Goal: Information Seeking & Learning: Learn about a topic

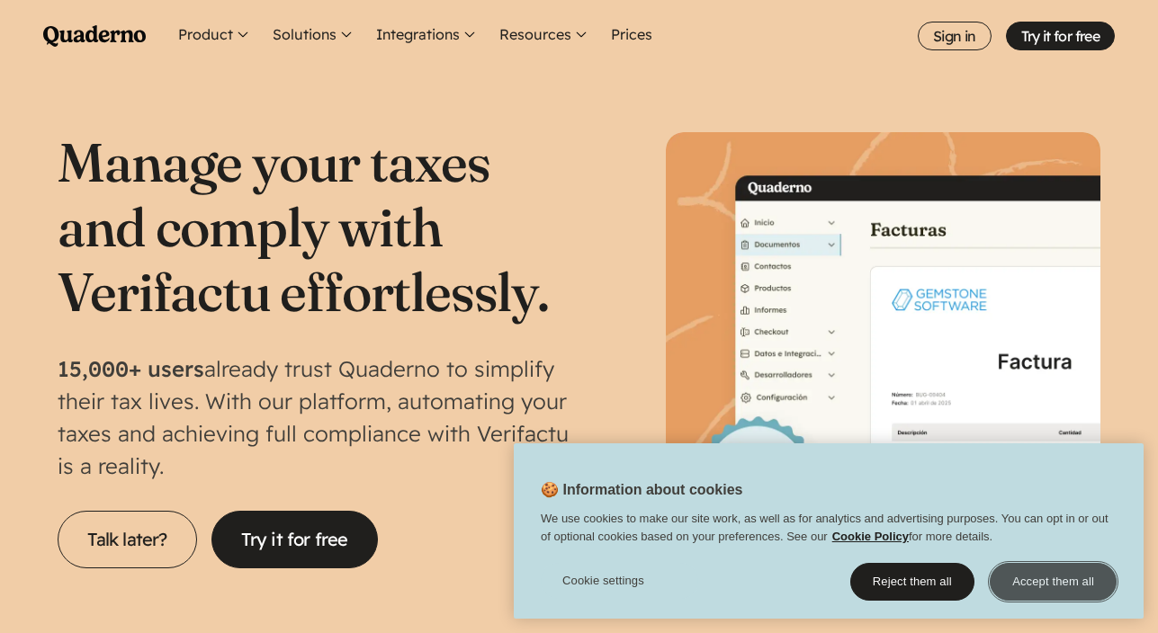
click at [1056, 579] on font "Accept them all" at bounding box center [1053, 581] width 82 height 13
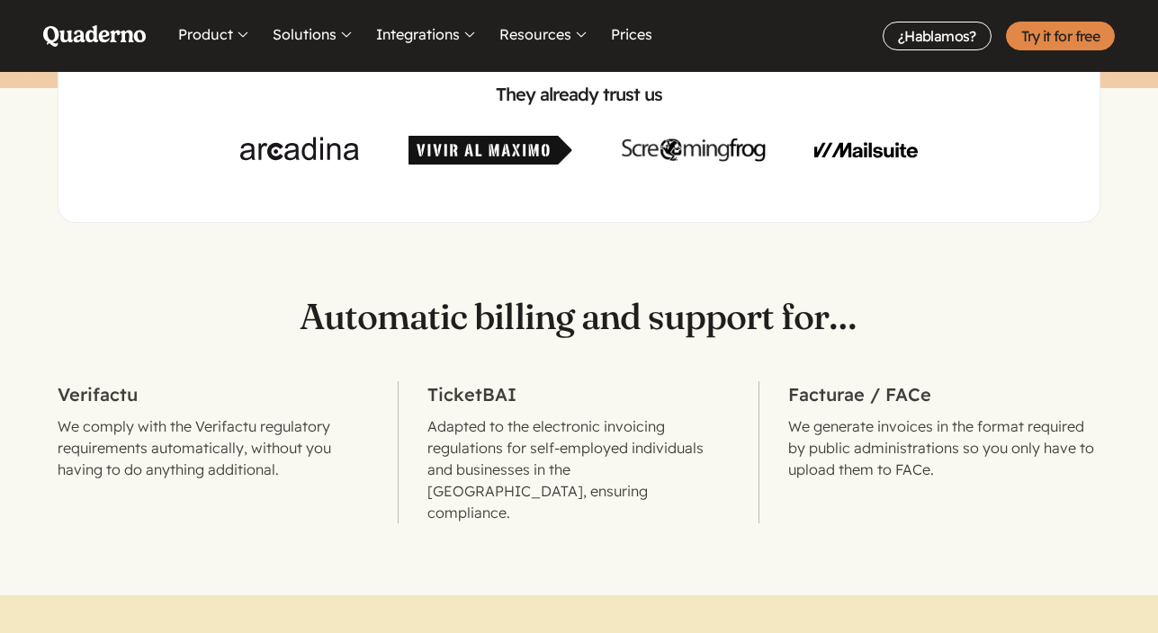
scroll to position [665, 0]
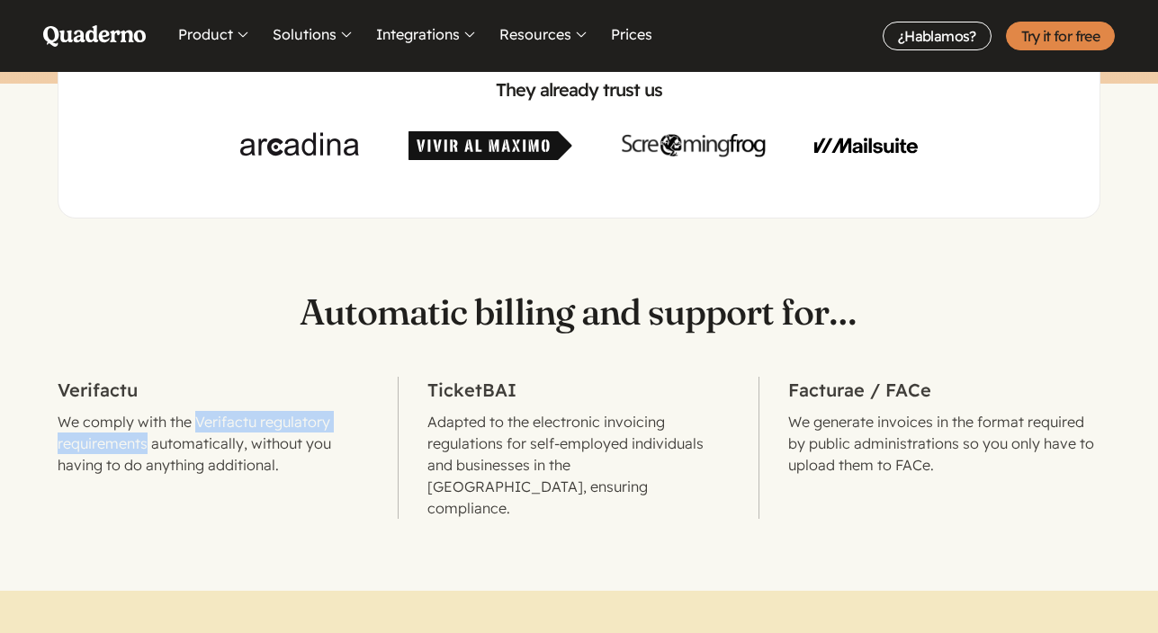
drag, startPoint x: 197, startPoint y: 425, endPoint x: 147, endPoint y: 445, distance: 54.5
click at [147, 445] on font "We comply with the Verifactu regulatory requirements automatically, without you…" at bounding box center [195, 443] width 274 height 61
copy font "Verifactu regulatory requirements"
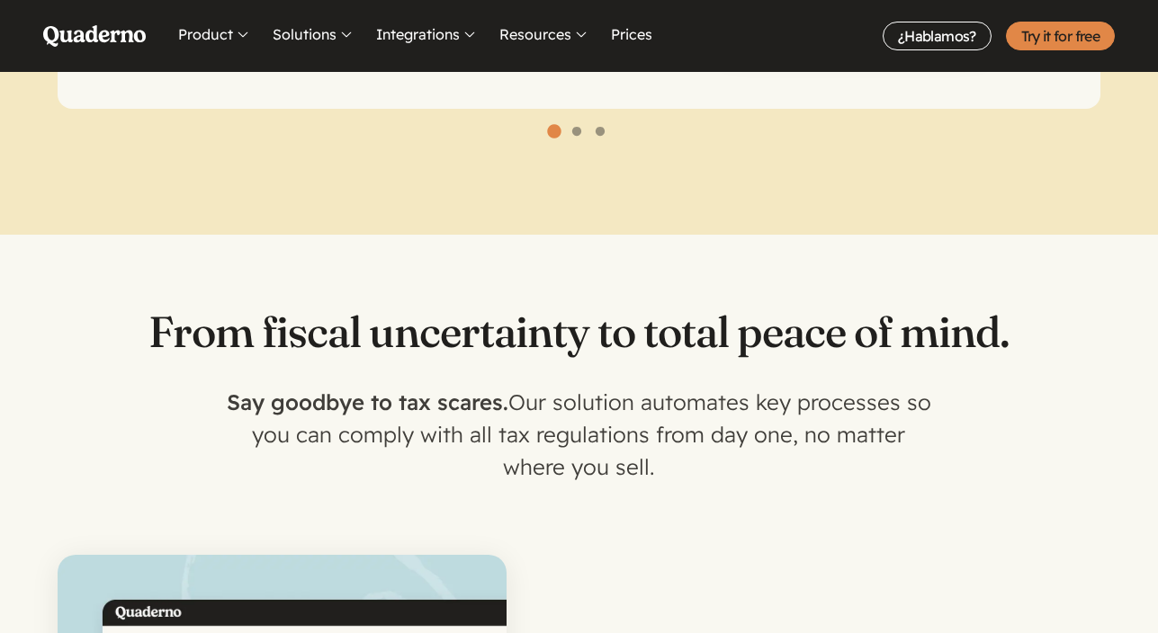
scroll to position [1612, 0]
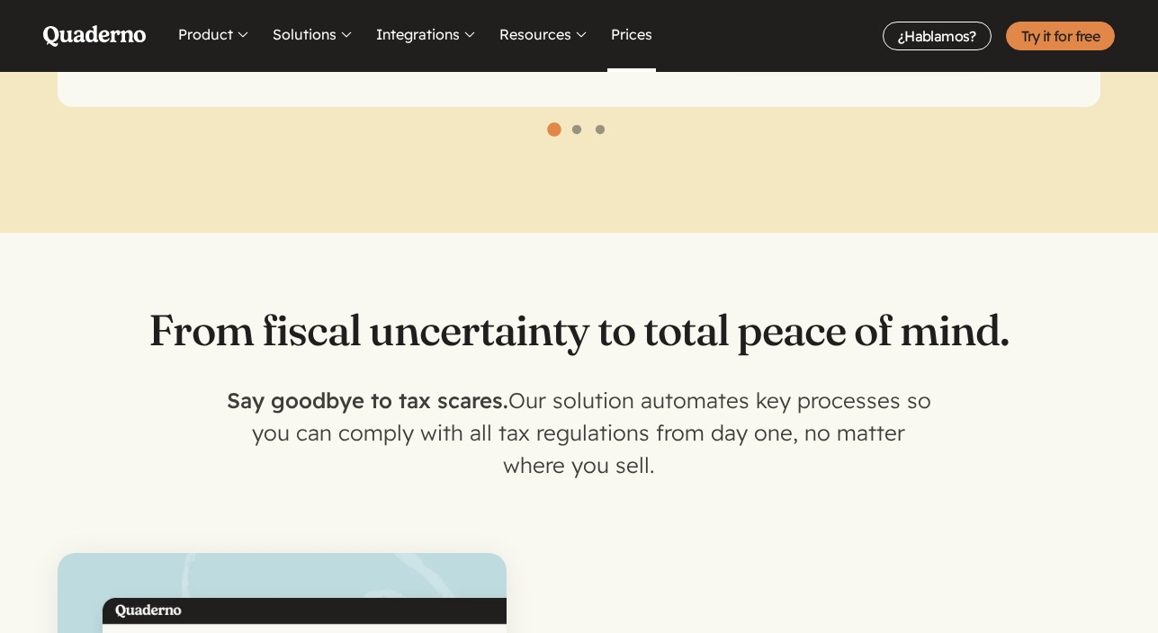
click at [635, 37] on font "Prices" at bounding box center [631, 34] width 41 height 18
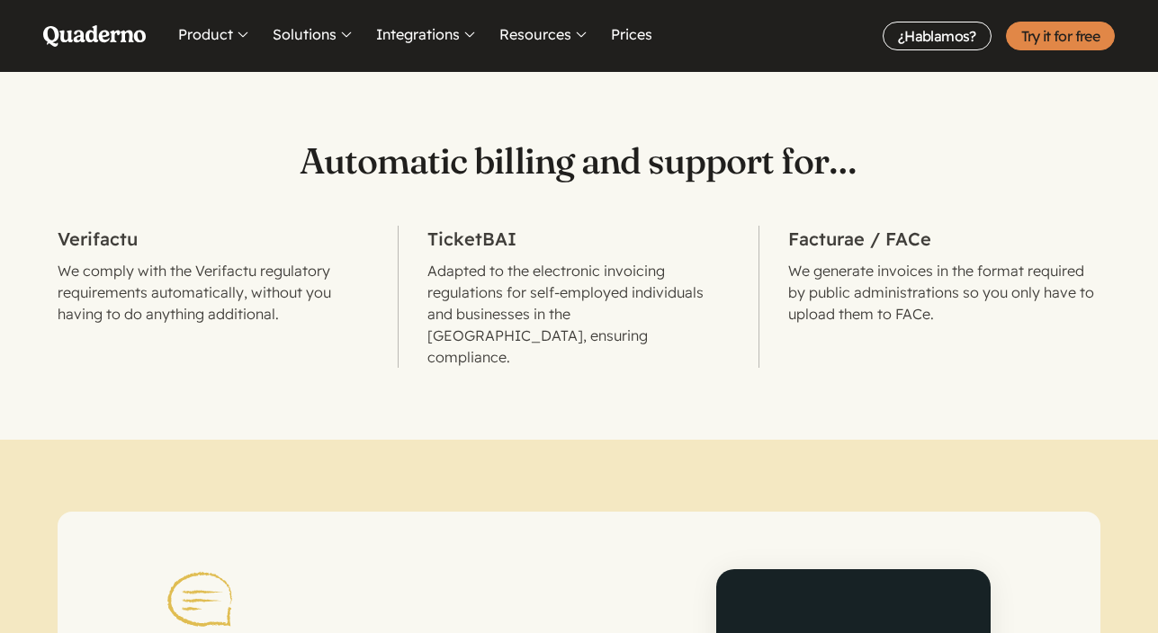
scroll to position [829, 0]
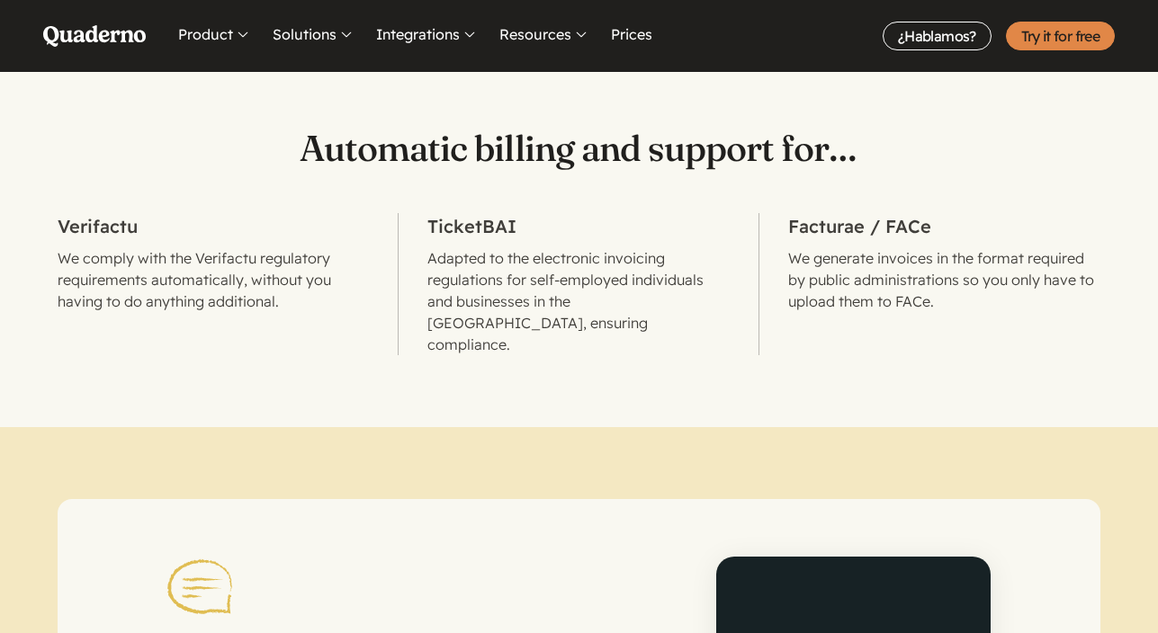
click at [109, 276] on font "We comply with the Verifactu regulatory requirements automatically, without you…" at bounding box center [195, 279] width 274 height 61
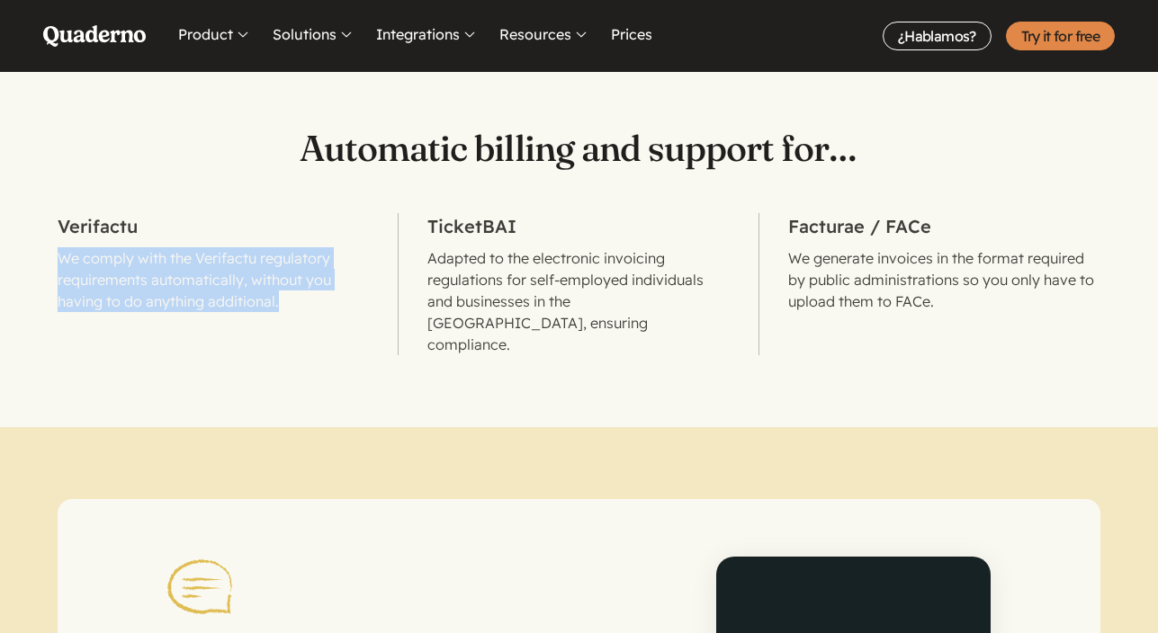
click at [109, 276] on font "We comply with the Verifactu regulatory requirements automatically, without you…" at bounding box center [195, 279] width 274 height 61
drag, startPoint x: 60, startPoint y: 226, endPoint x: 356, endPoint y: 320, distance: 310.8
click at [356, 320] on li "Verifactu We comply with the Verifactu regulatory requirements automatically, w…" at bounding box center [228, 284] width 341 height 142
copy li "Verifactu We comply with the Verifactu regulatory requirements automatically, w…"
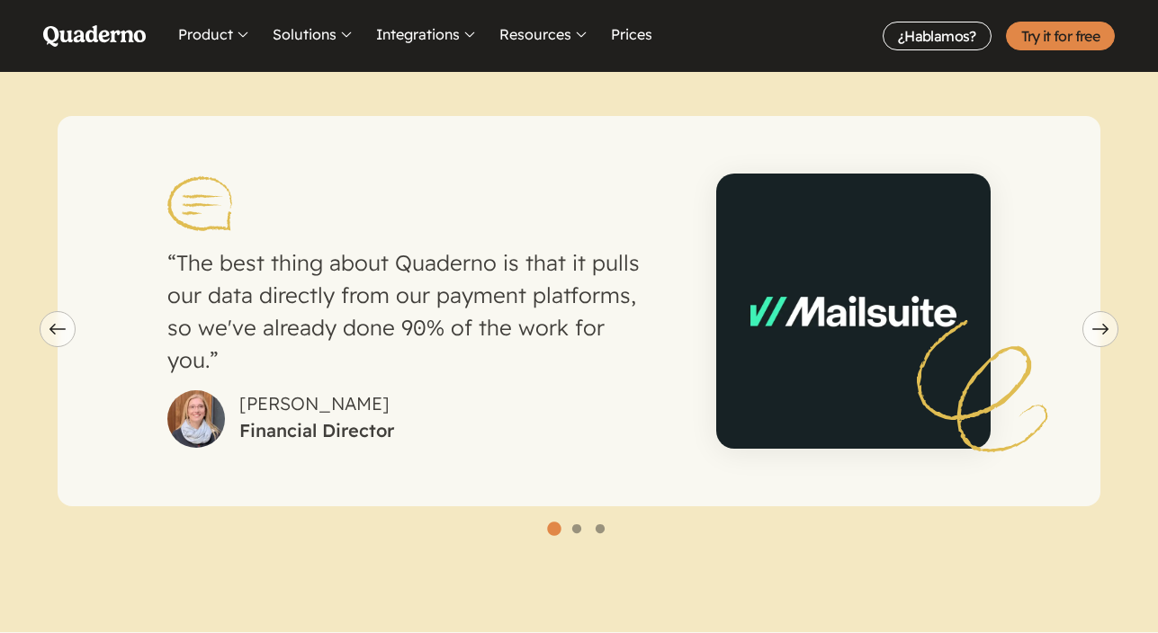
scroll to position [1218, 0]
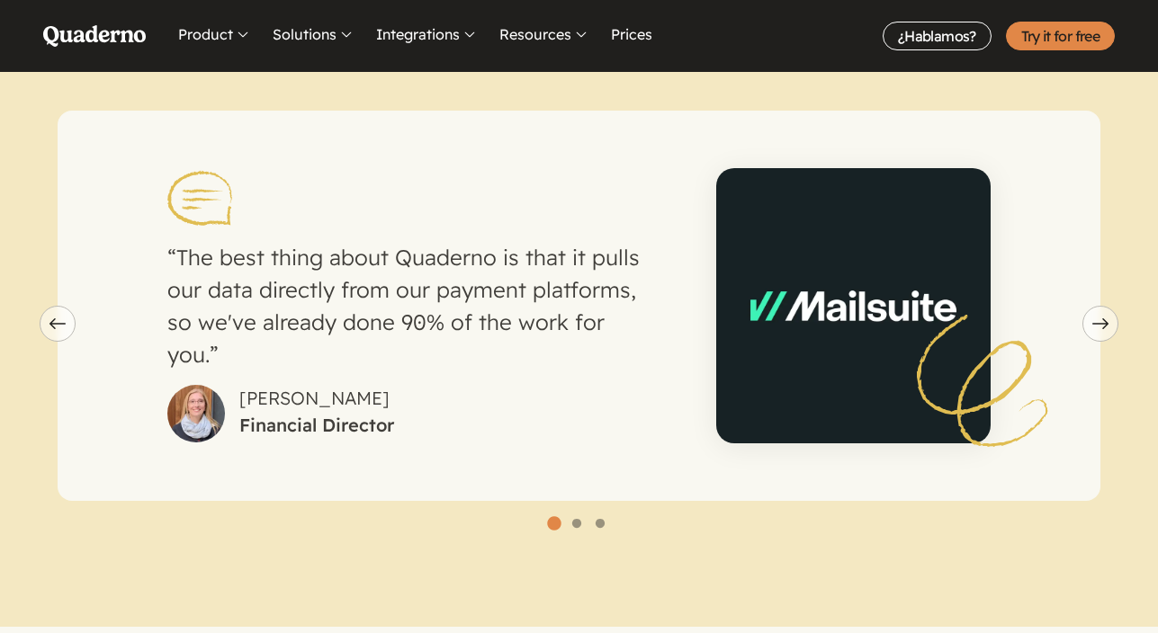
drag, startPoint x: 355, startPoint y: 321, endPoint x: 355, endPoint y: 247, distance: 73.8
click at [355, 247] on p "The best thing about Quaderno is that it pulls our data directly from our payme…" at bounding box center [407, 306] width 480 height 130
drag, startPoint x: 466, startPoint y: 219, endPoint x: 395, endPoint y: 382, distance: 178.5
click at [395, 382] on figure "The best thing about Quaderno is that it pulls our data directly from our payme…" at bounding box center [407, 306] width 480 height 274
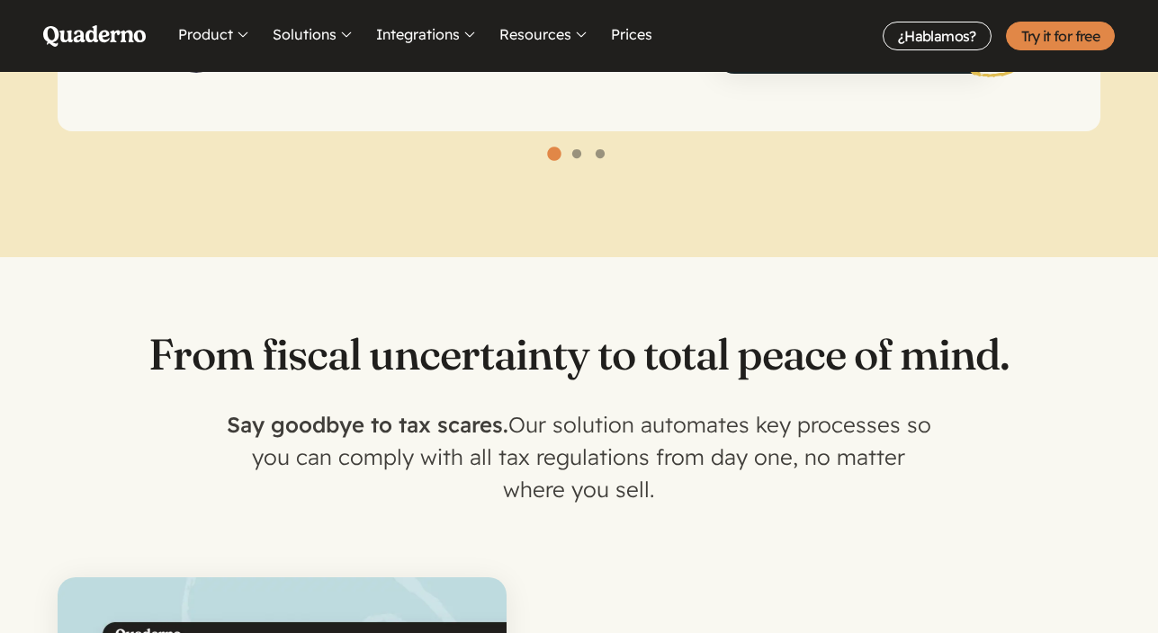
scroll to position [1618, 0]
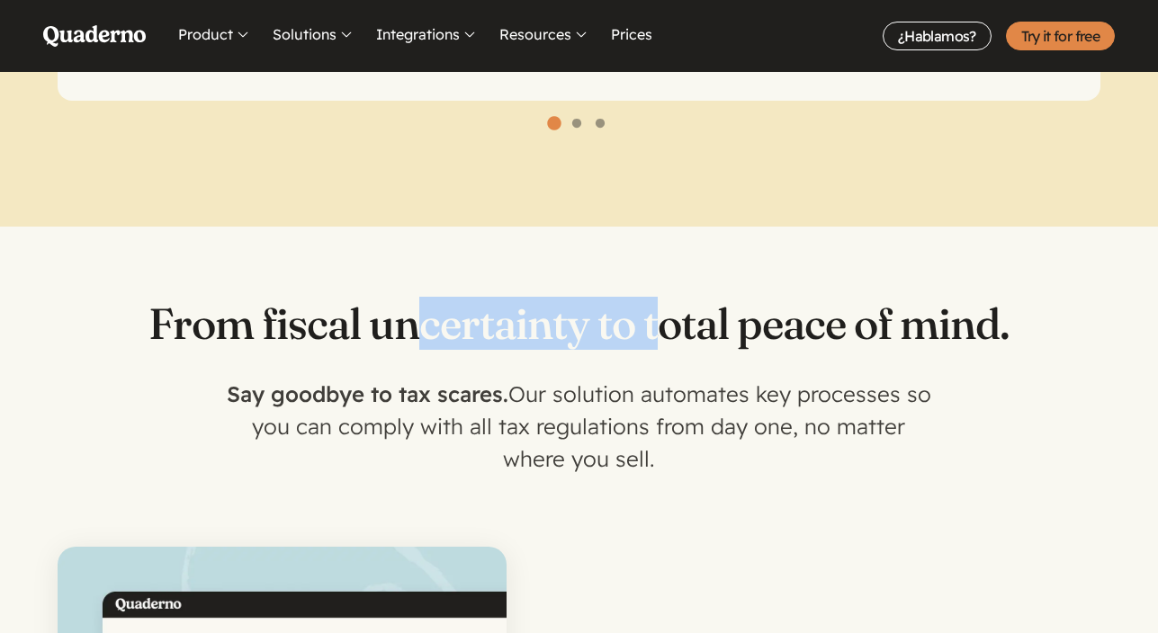
drag, startPoint x: 656, startPoint y: 311, endPoint x: 411, endPoint y: 307, distance: 244.8
click at [411, 307] on font "From fiscal uncertainty to total peace of mind." at bounding box center [578, 323] width 861 height 53
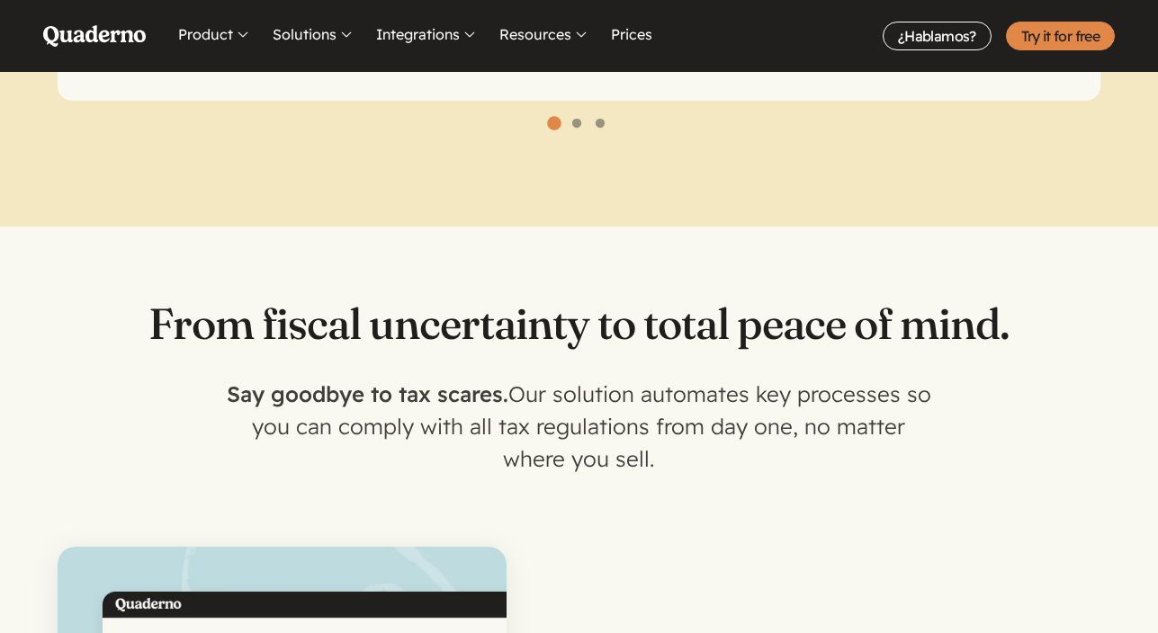
click at [516, 394] on font "Our solution automates key processes so you can comply with all tax regulations…" at bounding box center [591, 427] width 679 height 92
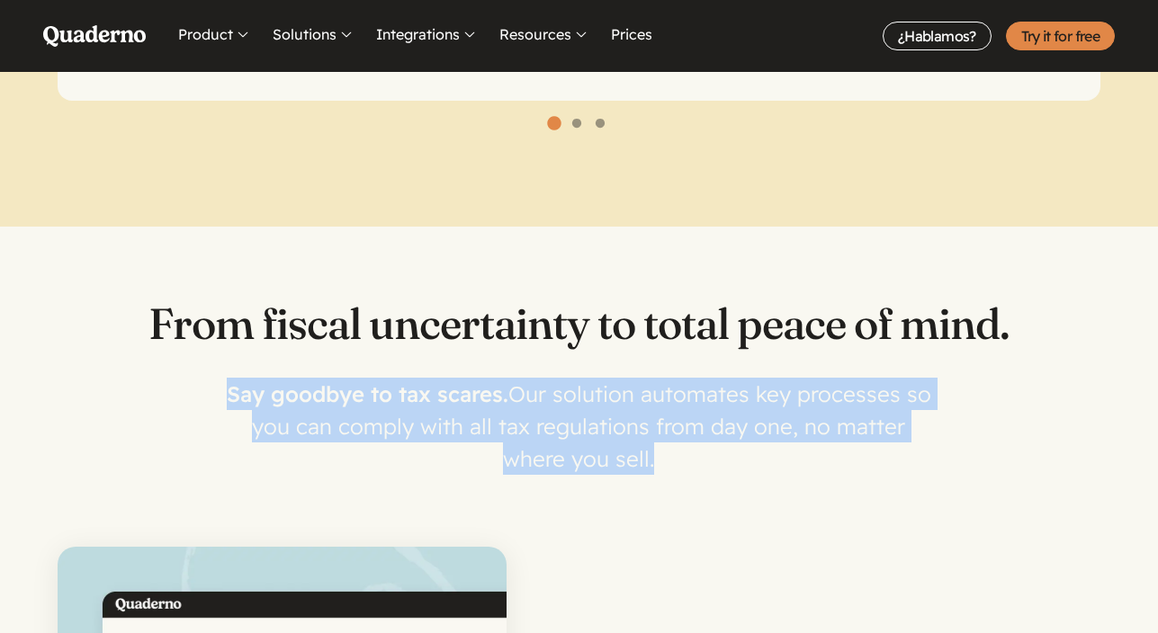
click at [516, 394] on font "Our solution automates key processes so you can comply with all tax regulations…" at bounding box center [591, 427] width 679 height 92
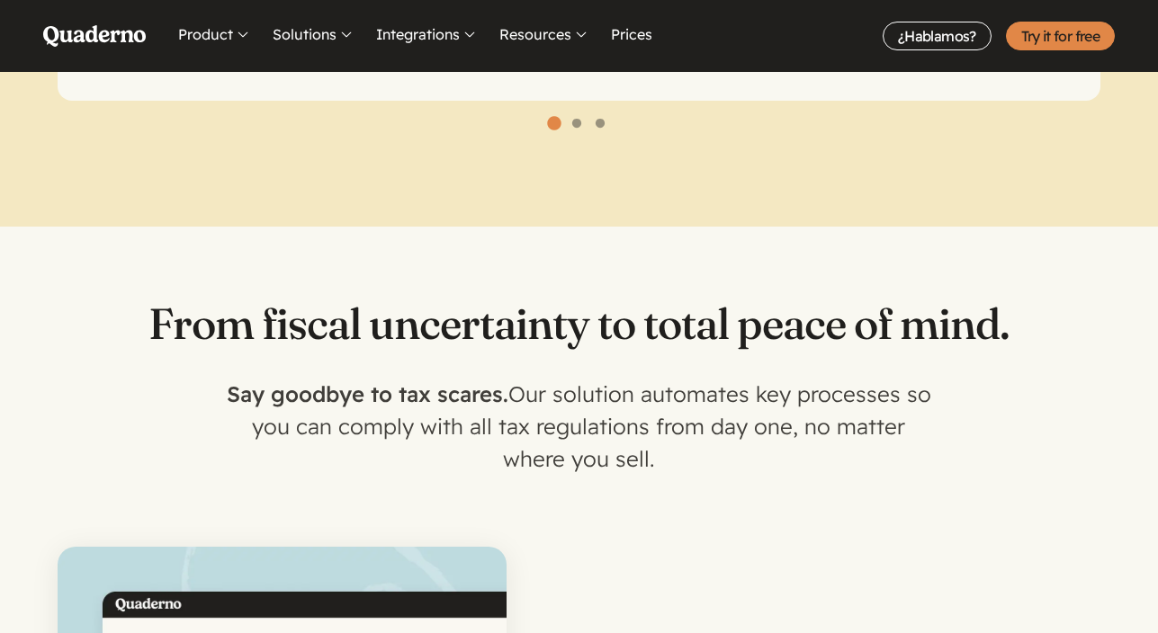
click at [744, 297] on font "From fiscal uncertainty to total peace of mind." at bounding box center [578, 323] width 861 height 53
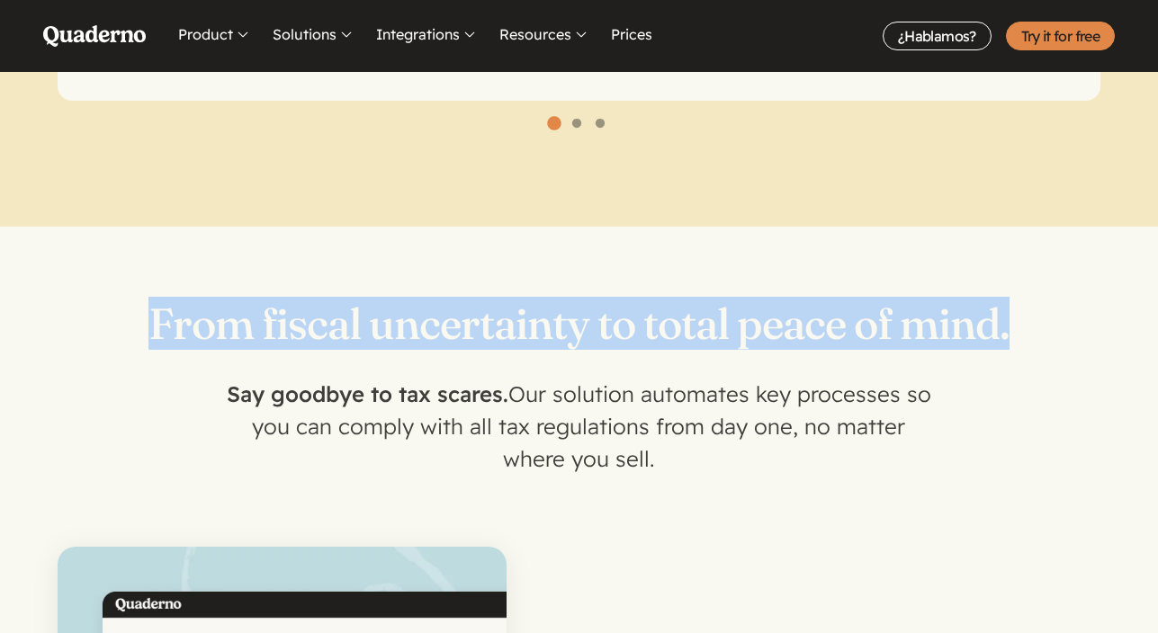
click at [744, 297] on font "From fiscal uncertainty to total peace of mind." at bounding box center [578, 323] width 861 height 53
drag, startPoint x: 753, startPoint y: 442, endPoint x: 763, endPoint y: 359, distance: 83.4
click at [763, 378] on p "Say goodbye to tax scares. Our solution automates key processes so you can comp…" at bounding box center [579, 426] width 720 height 97
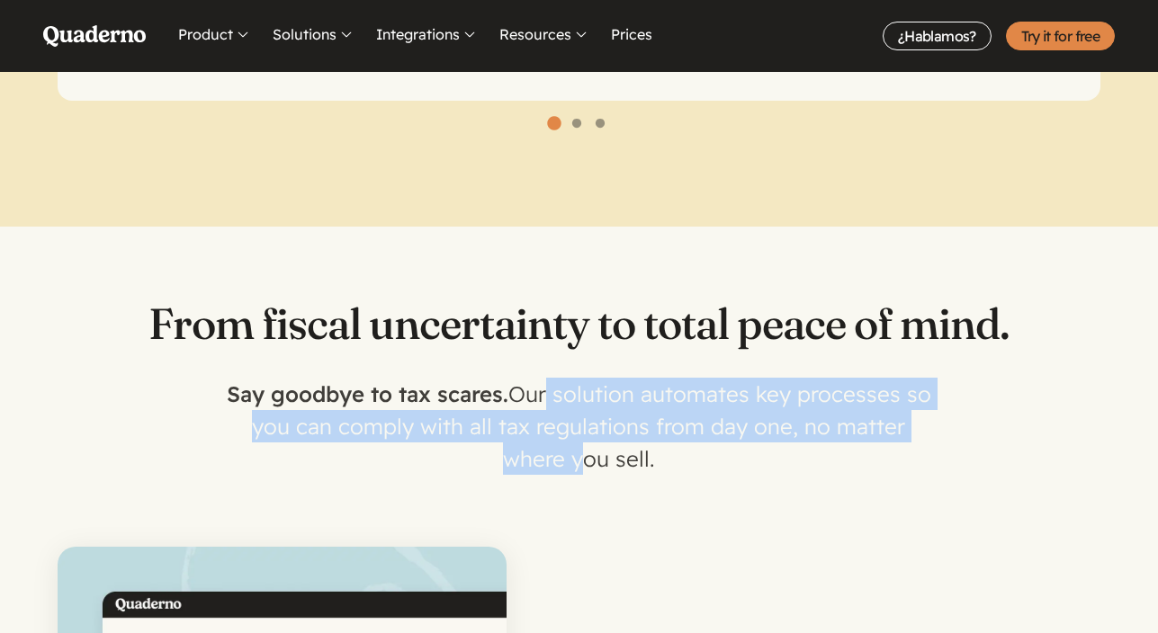
drag, startPoint x: 540, startPoint y: 365, endPoint x: 537, endPoint y: 445, distance: 79.2
click at [537, 445] on p "Say goodbye to tax scares. Our solution automates key processes so you can comp…" at bounding box center [579, 426] width 720 height 97
drag, startPoint x: 632, startPoint y: 443, endPoint x: 420, endPoint y: 373, distance: 222.5
click at [420, 378] on p "Say goodbye to tax scares. Our solution automates key processes so you can comp…" at bounding box center [579, 426] width 720 height 97
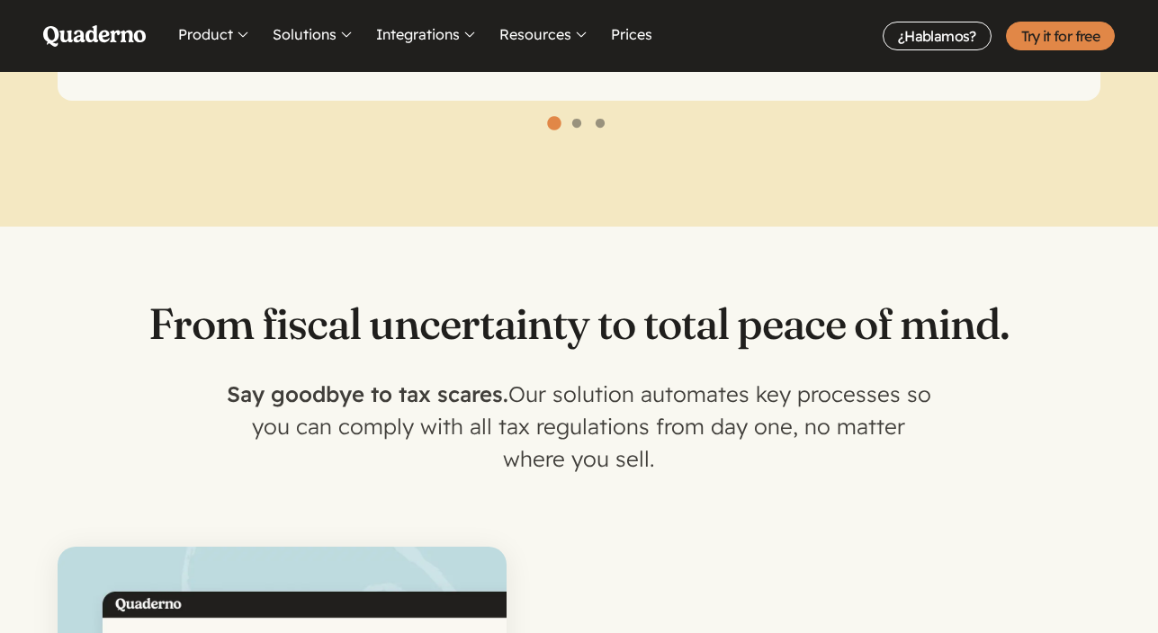
click at [491, 412] on font "Our solution automates key processes so you can comply with all tax regulations…" at bounding box center [591, 427] width 679 height 92
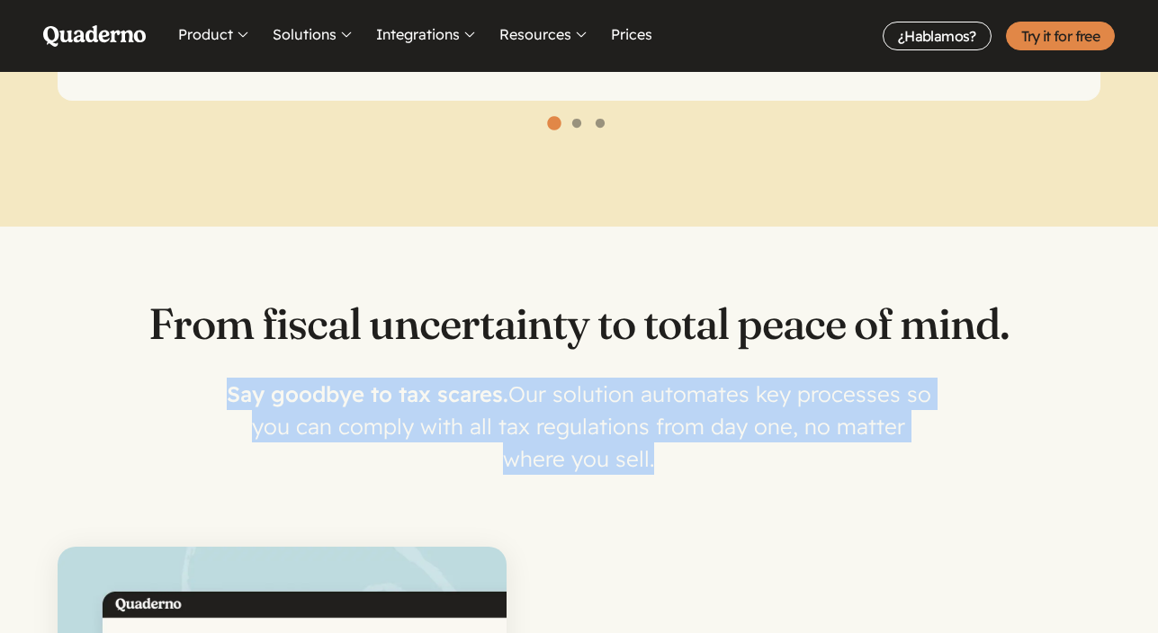
click at [491, 412] on font "Our solution automates key processes so you can comply with all tax regulations…" at bounding box center [591, 427] width 679 height 92
click at [735, 402] on font "Our solution automates key processes so you can comply with all tax regulations…" at bounding box center [591, 427] width 679 height 92
drag, startPoint x: 496, startPoint y: 341, endPoint x: 669, endPoint y: 436, distance: 197.4
click at [598, 381] on font "Our solution automates key processes so you can comply with all tax regulations…" at bounding box center [591, 427] width 679 height 92
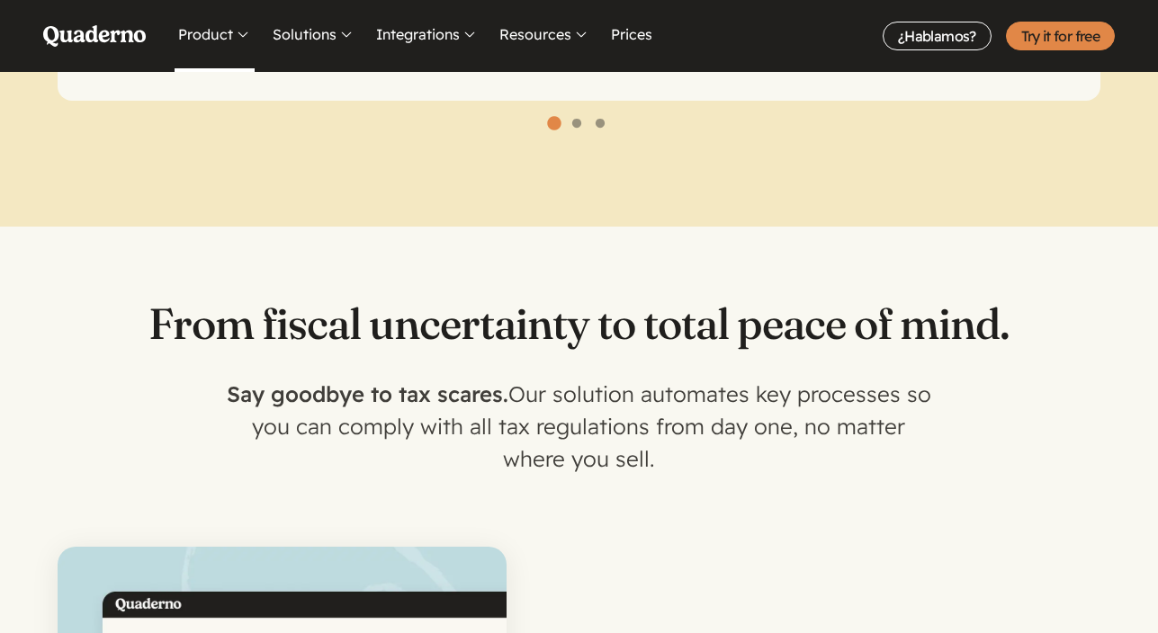
click at [207, 41] on font "Product" at bounding box center [205, 34] width 55 height 18
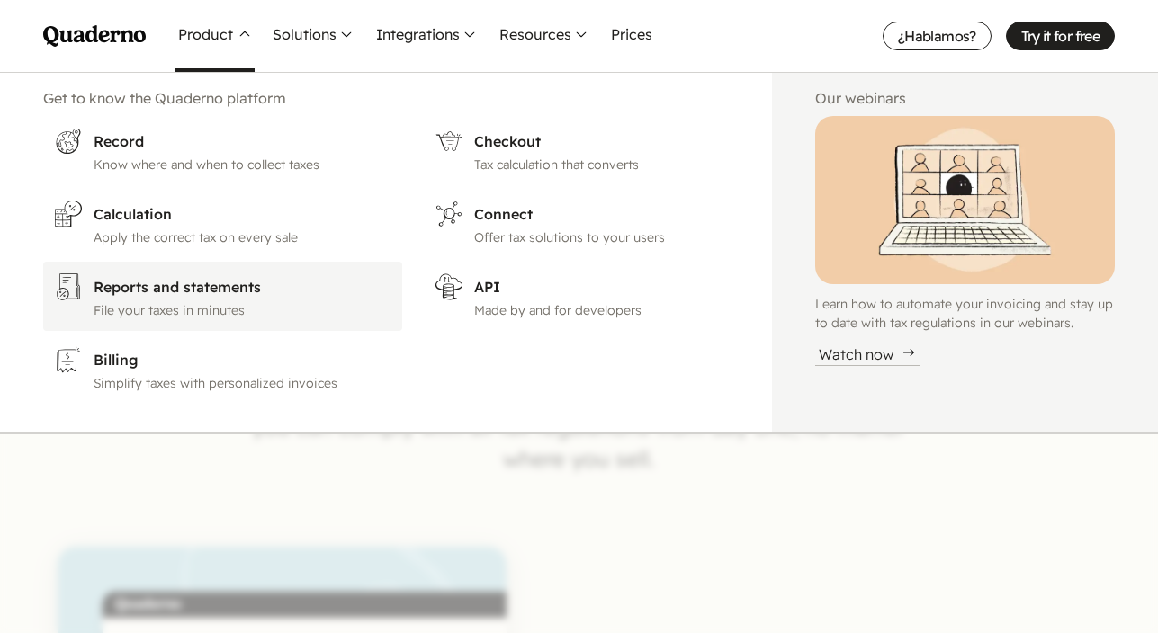
click at [122, 287] on font "Reports and statements" at bounding box center [177, 287] width 167 height 18
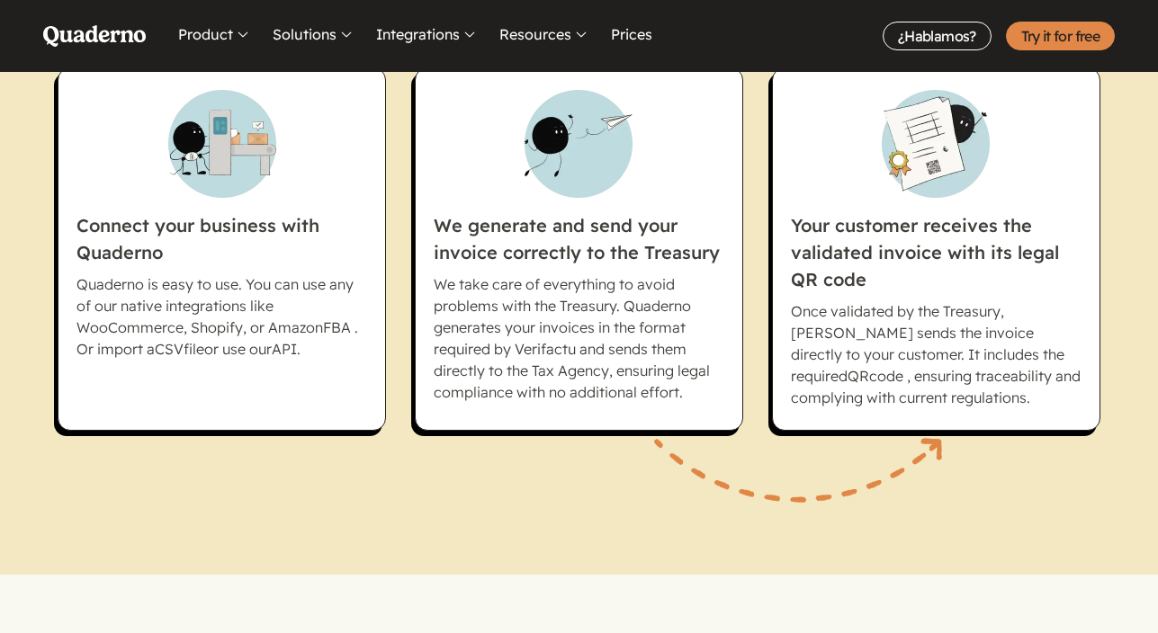
scroll to position [1406, 0]
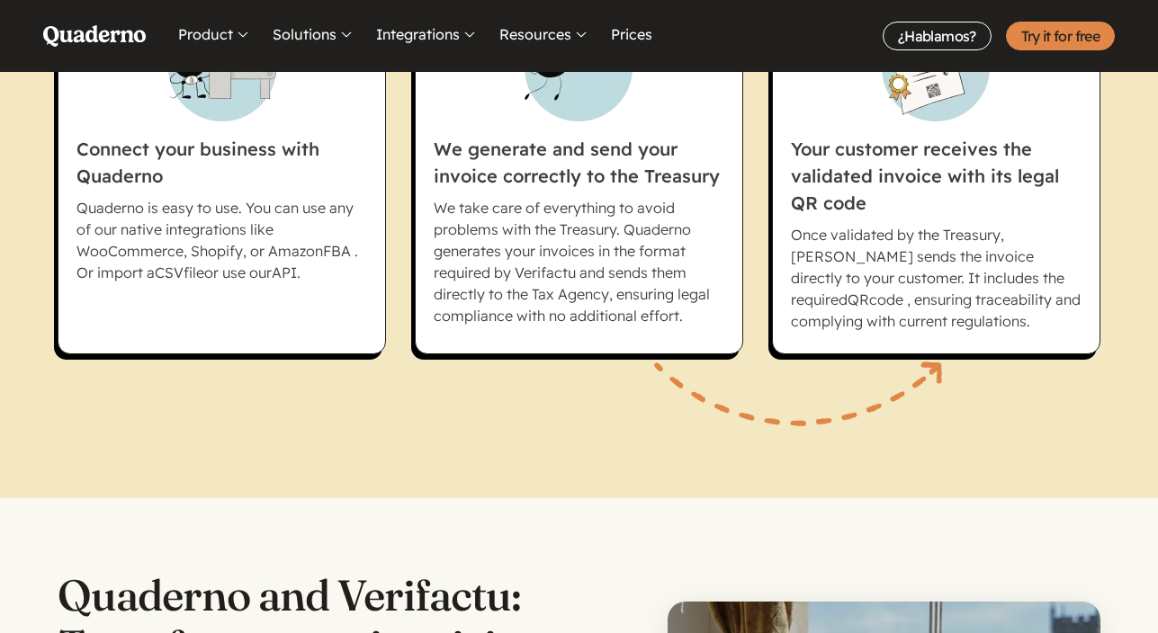
click at [395, 218] on ol "Connect your business with Quaderno Quaderno is easy to use. You can use any of…" at bounding box center [579, 173] width 1042 height 508
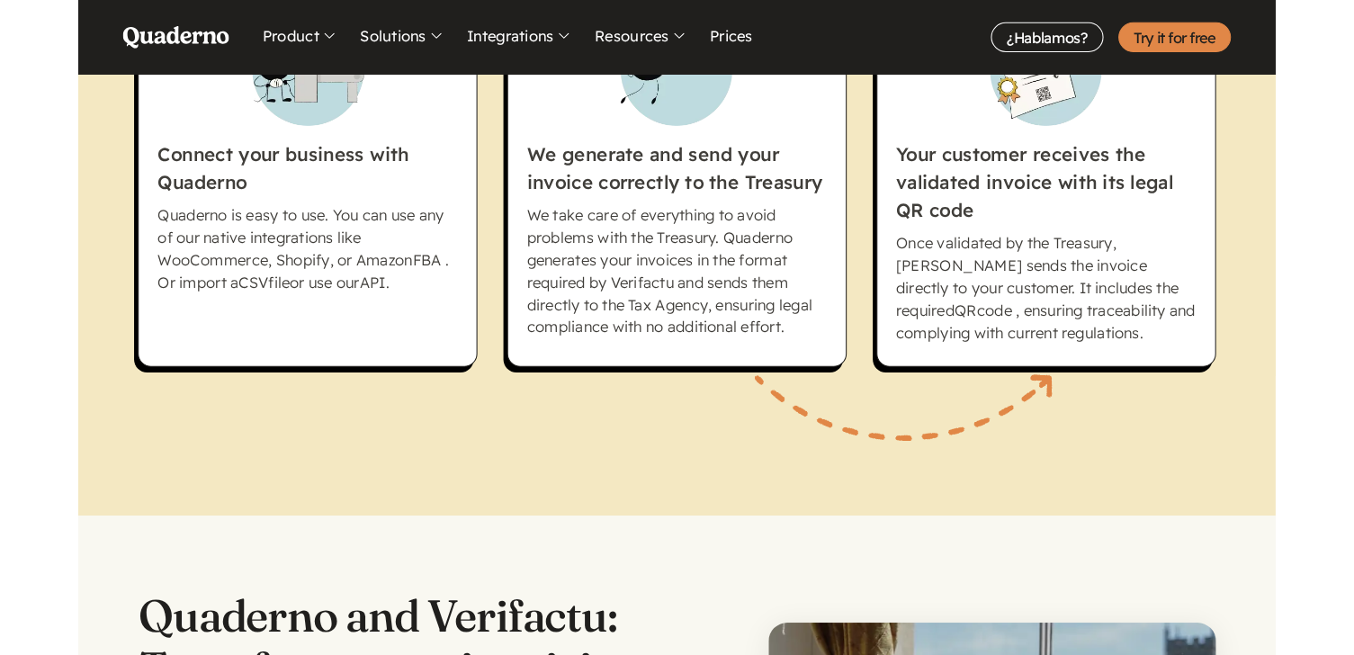
scroll to position [1384, 0]
